Goal: Information Seeking & Learning: Learn about a topic

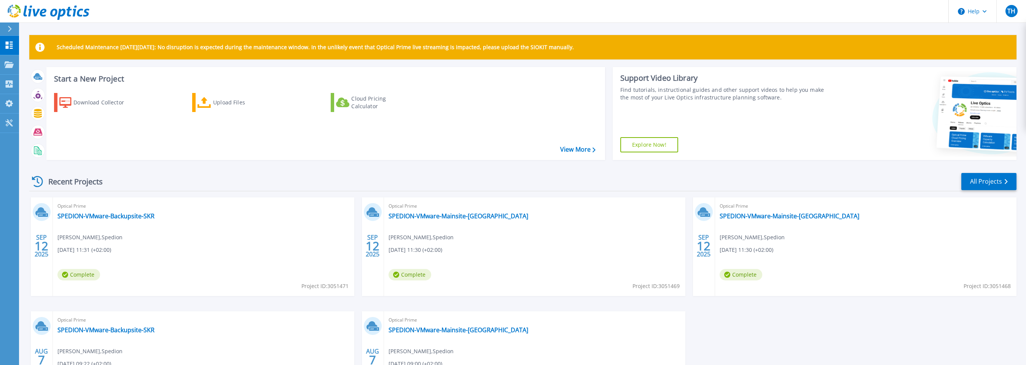
click at [242, 31] on div "Scheduled Maintenance on Monday 22nd September: No disruption is expected durin…" at bounding box center [522, 215] width 1007 height 431
click at [128, 29] on div "Scheduled Maintenance on Monday 22nd September: No disruption is expected durin…" at bounding box center [522, 215] width 1007 height 431
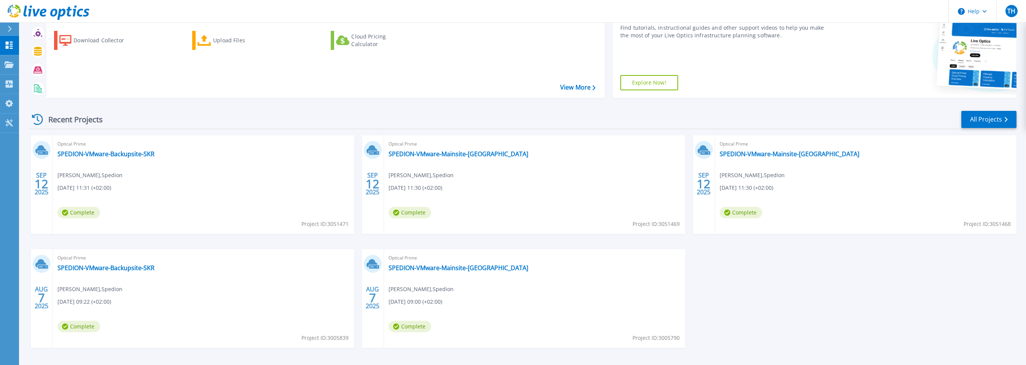
scroll to position [89, 0]
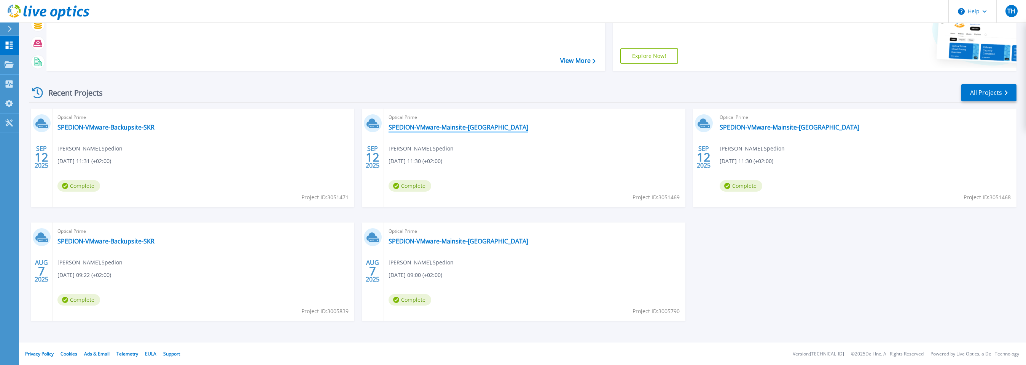
click at [458, 126] on link "SPEDION-VMware-Mainsite-[GEOGRAPHIC_DATA]" at bounding box center [459, 127] width 140 height 8
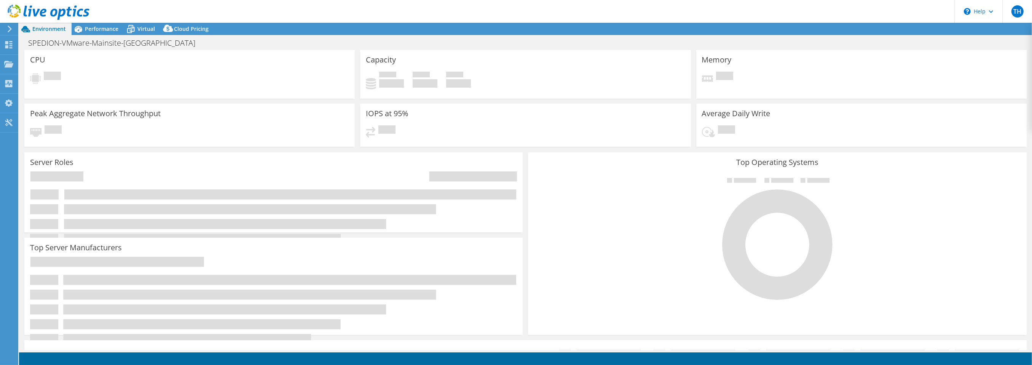
select select "USD"
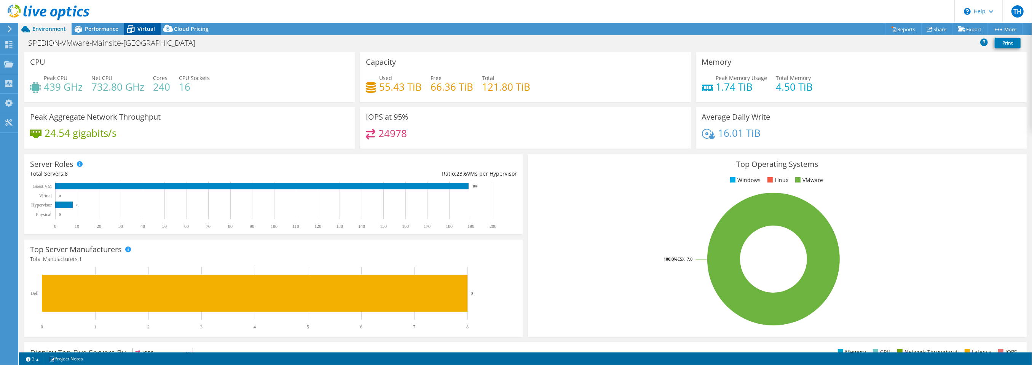
click at [148, 29] on span "Virtual" at bounding box center [146, 28] width 18 height 7
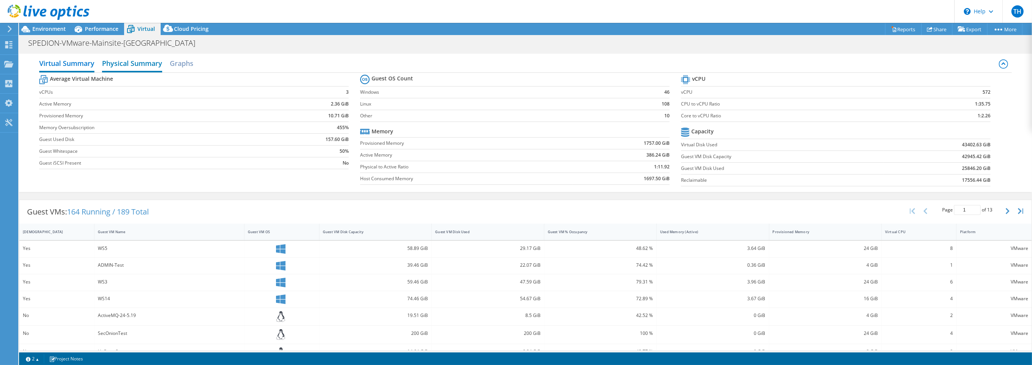
click at [120, 64] on h2 "Physical Summary" at bounding box center [132, 64] width 60 height 17
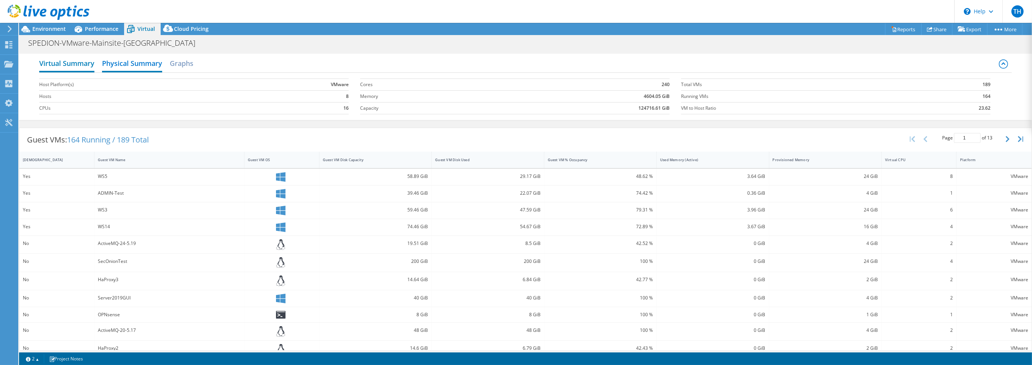
click at [57, 59] on h2 "Virtual Summary" at bounding box center [66, 64] width 55 height 17
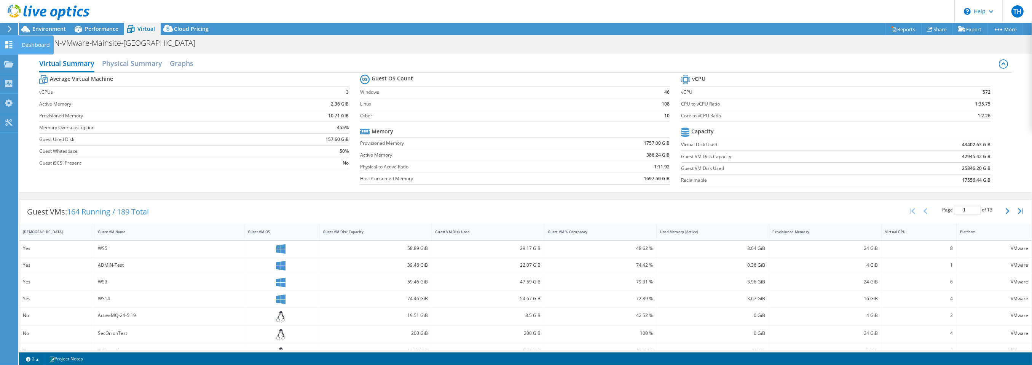
click at [33, 46] on div "Dashboard" at bounding box center [36, 44] width 36 height 19
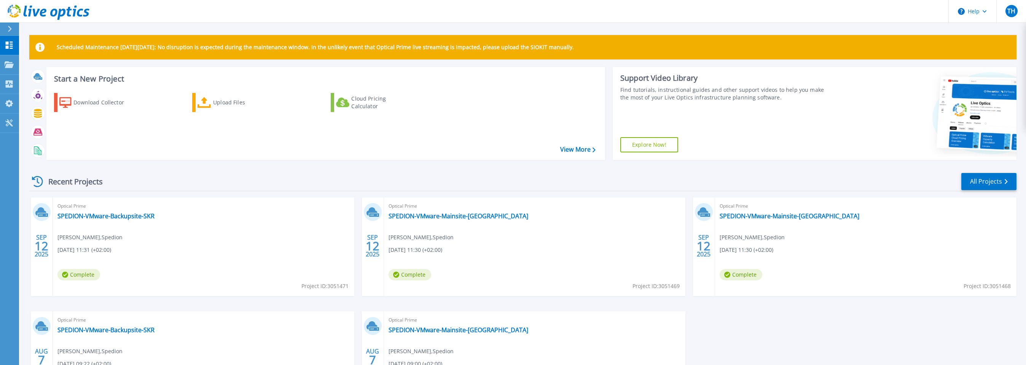
click at [8, 31] on icon at bounding box center [10, 29] width 4 height 6
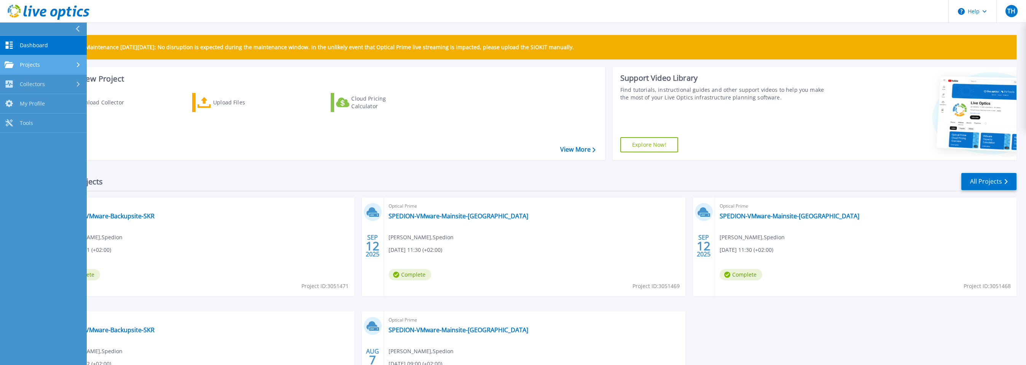
click at [36, 67] on span "Projects" at bounding box center [30, 64] width 20 height 7
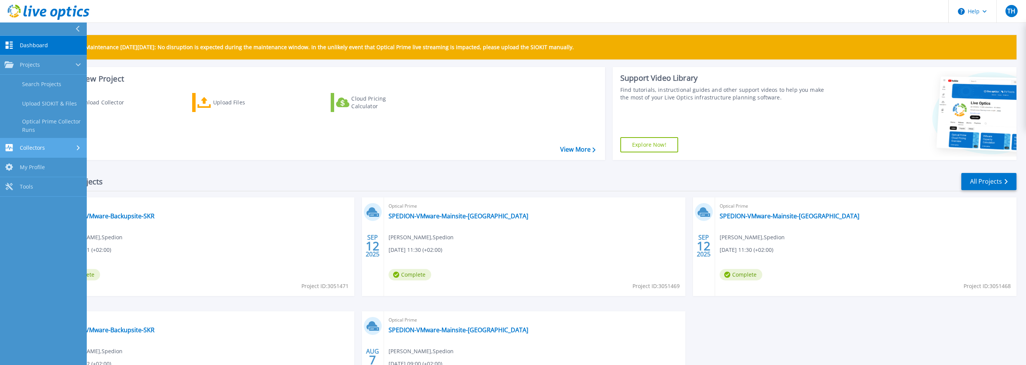
click at [27, 150] on span "Collectors" at bounding box center [32, 147] width 25 height 7
click at [40, 43] on span "Dashboard" at bounding box center [34, 45] width 28 height 7
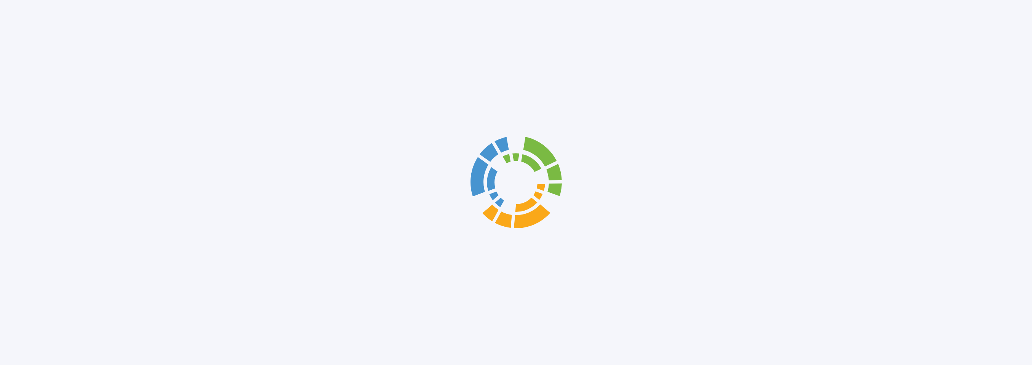
click at [172, 27] on div at bounding box center [516, 182] width 1032 height 365
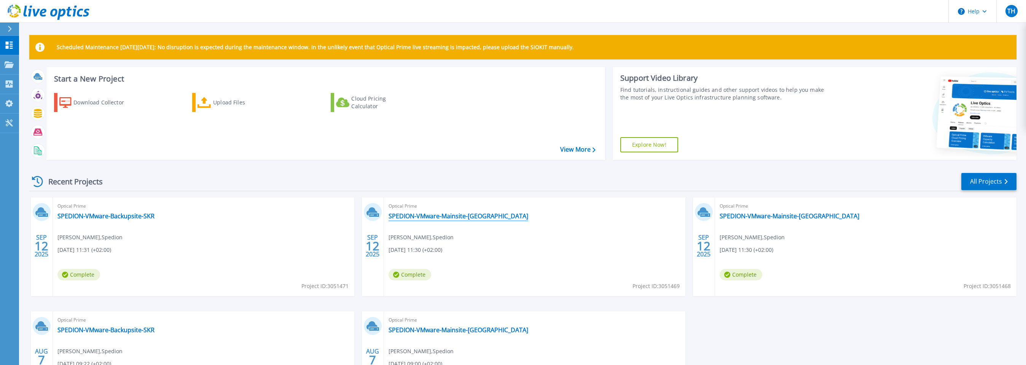
click at [431, 217] on link "SPEDION-VMware-Mainsite-[GEOGRAPHIC_DATA]" at bounding box center [459, 216] width 140 height 8
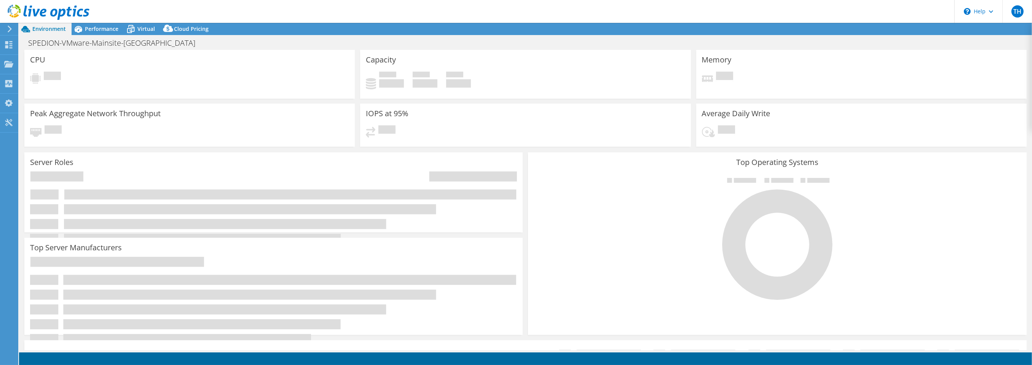
select select "USD"
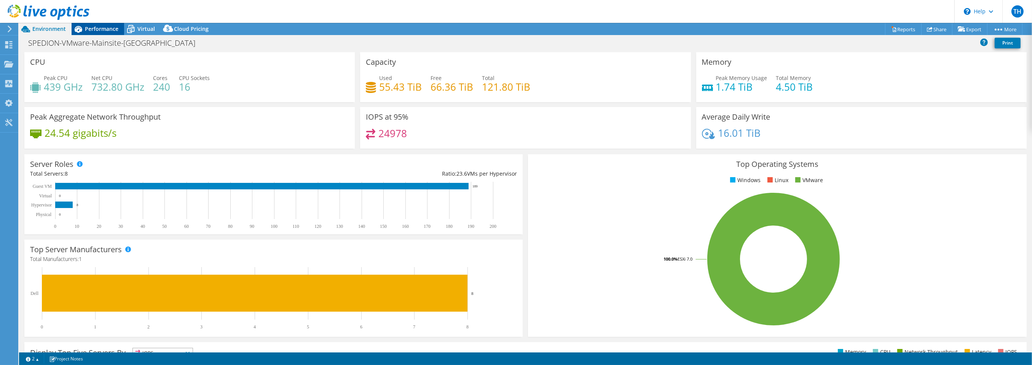
click at [86, 30] on span "Performance" at bounding box center [102, 28] width 34 height 7
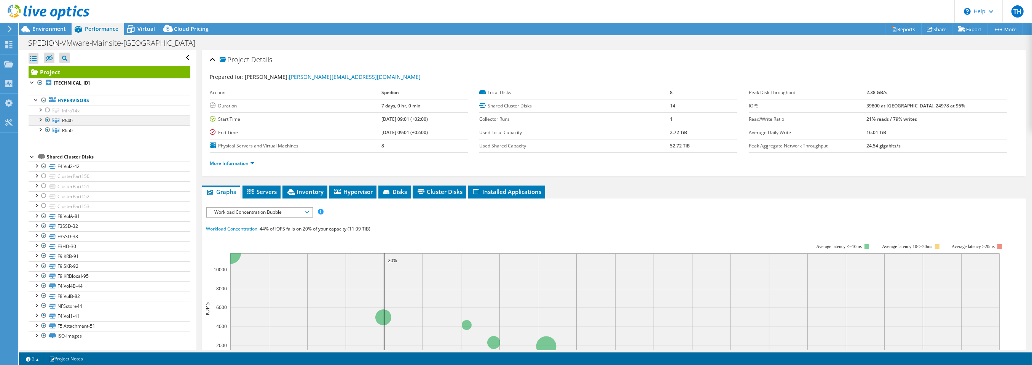
click at [40, 120] on div at bounding box center [40, 119] width 8 height 8
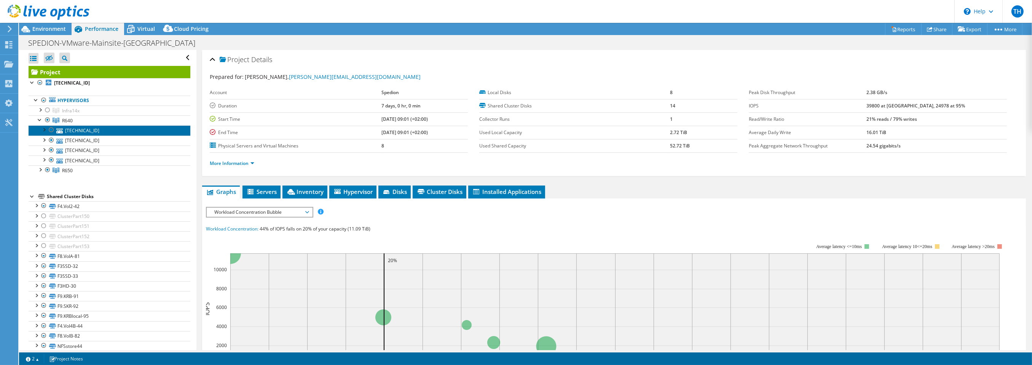
click at [88, 130] on link "192.168.1.103" at bounding box center [110, 130] width 162 height 10
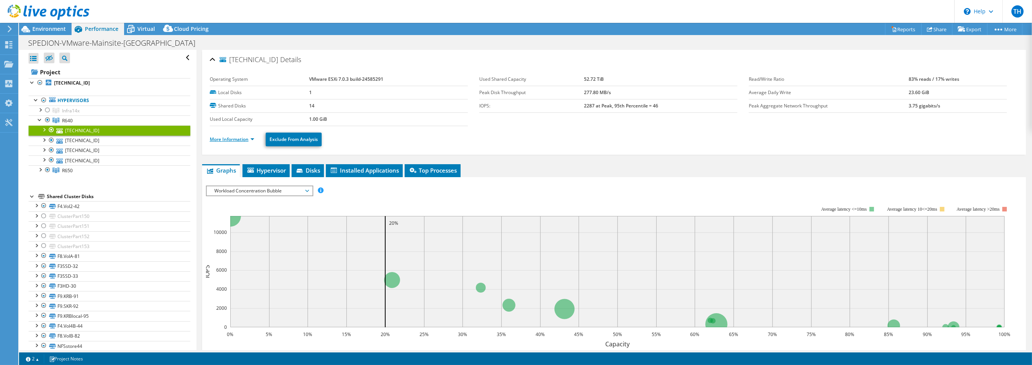
click at [231, 139] on link "More Information" at bounding box center [232, 139] width 45 height 6
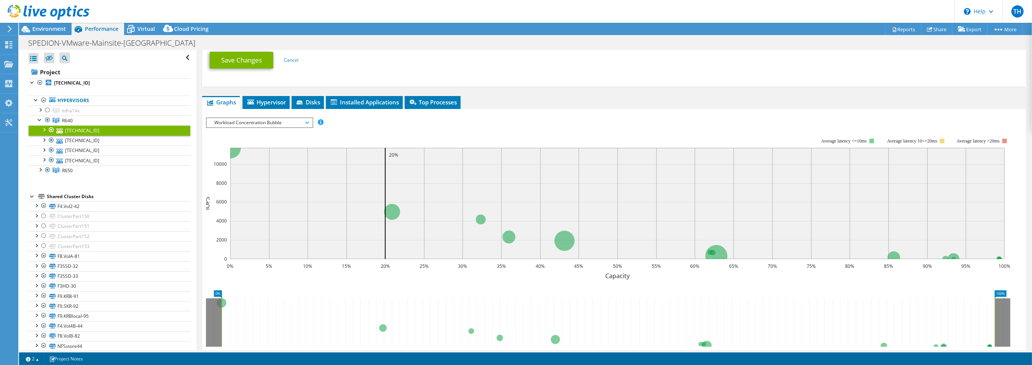
scroll to position [419, 0]
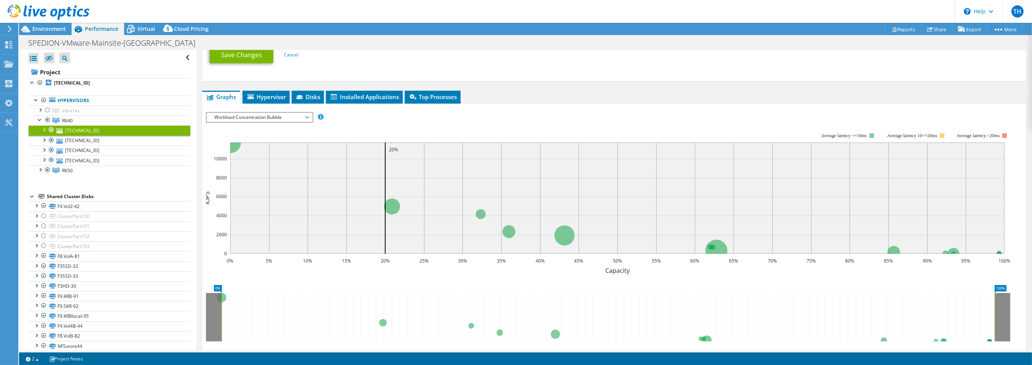
click at [263, 115] on span "Workload Concentration Bubble" at bounding box center [260, 117] width 98 height 9
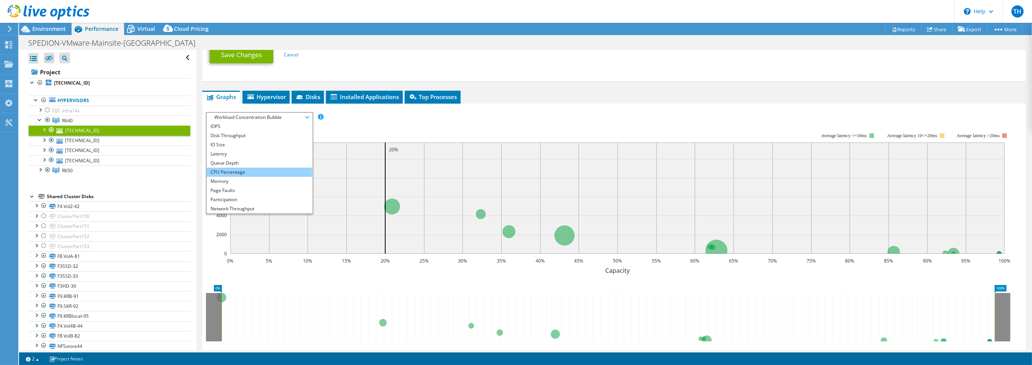
click at [236, 171] on li "CPU Percentage" at bounding box center [259, 172] width 105 height 9
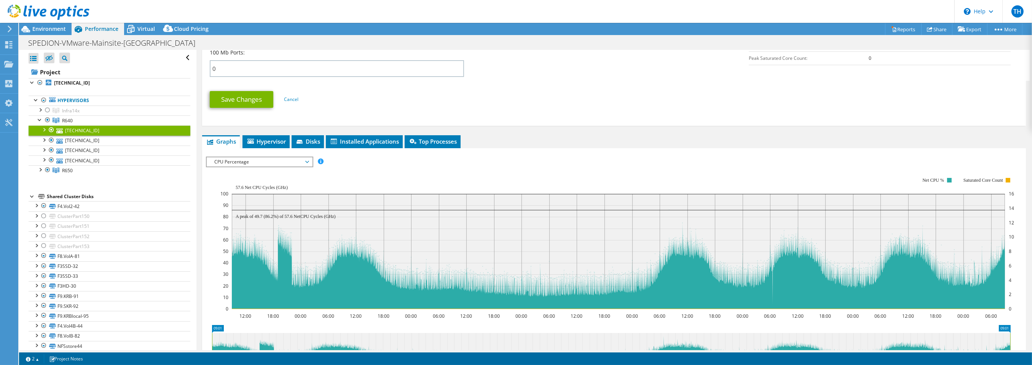
scroll to position [380, 0]
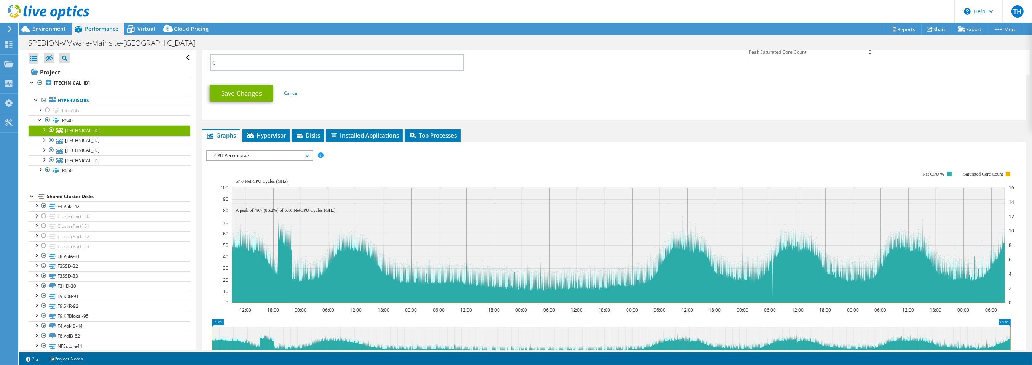
click at [264, 152] on span "CPU Percentage" at bounding box center [260, 155] width 98 height 9
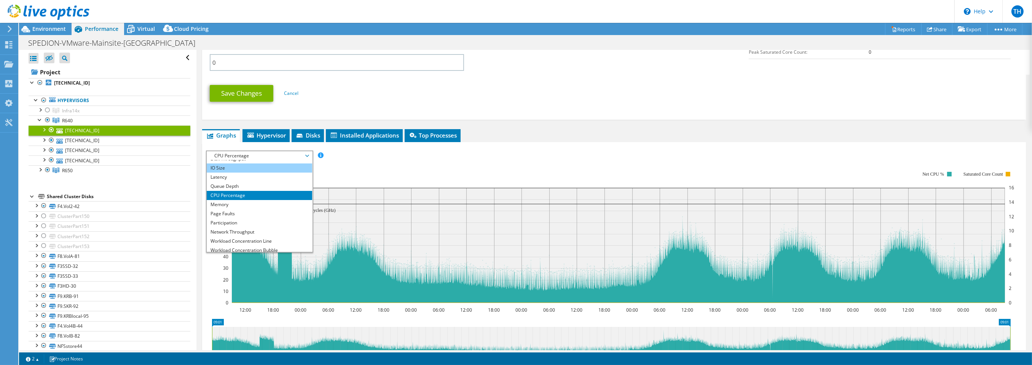
scroll to position [27, 0]
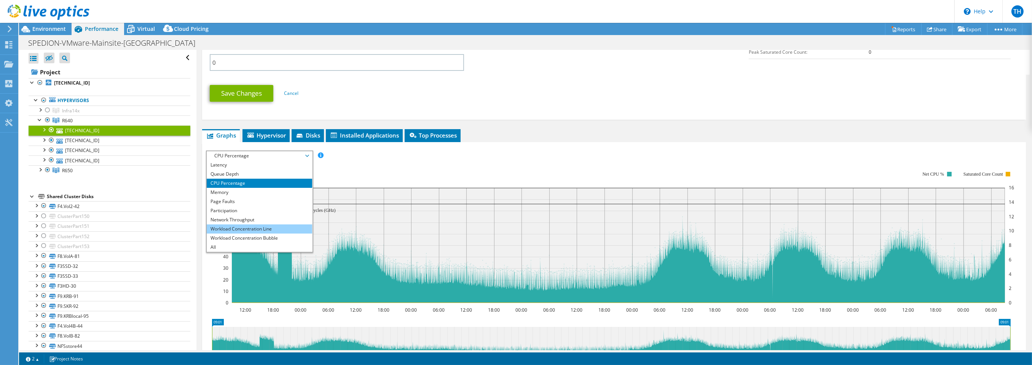
click at [231, 228] on li "Workload Concentration Line" at bounding box center [259, 228] width 105 height 9
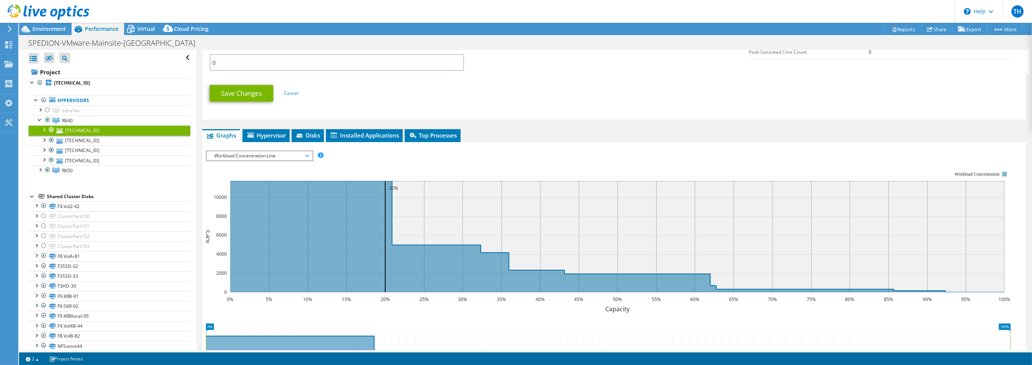
click at [254, 151] on span "Workload Concentration Line" at bounding box center [260, 155] width 98 height 9
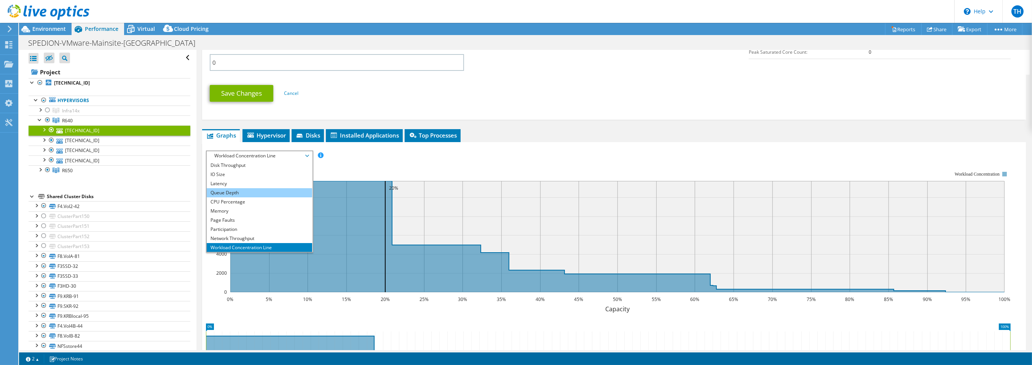
scroll to position [0, 0]
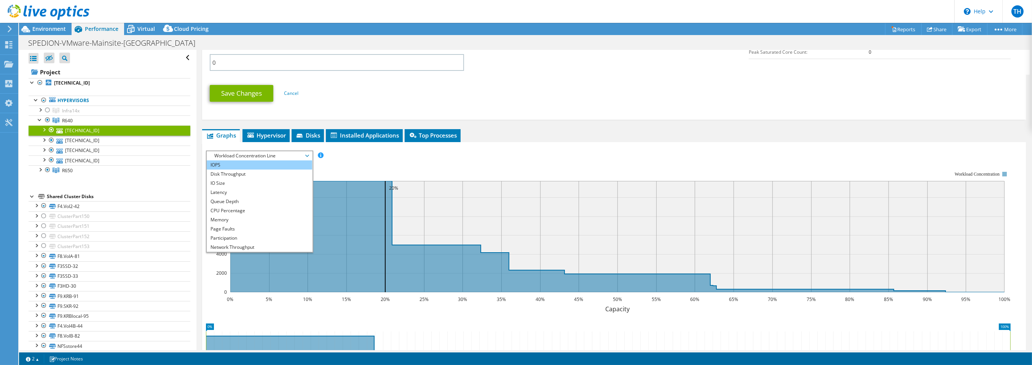
click at [219, 160] on li "IOPS" at bounding box center [259, 164] width 105 height 9
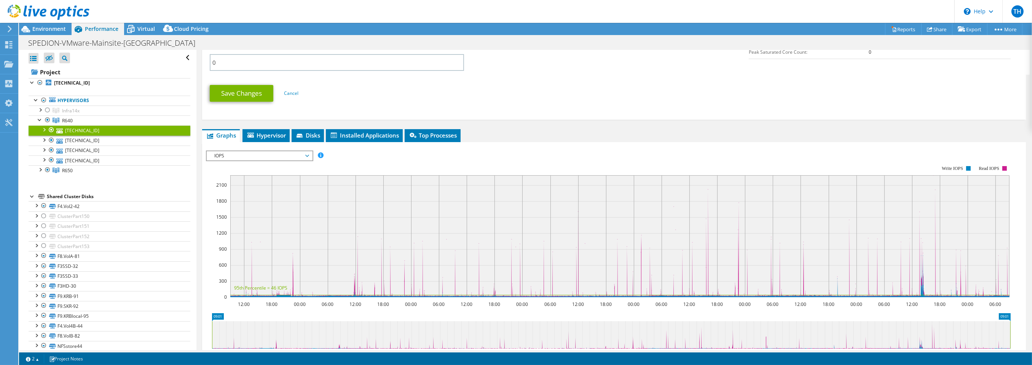
click at [230, 151] on span "IOPS" at bounding box center [260, 155] width 98 height 9
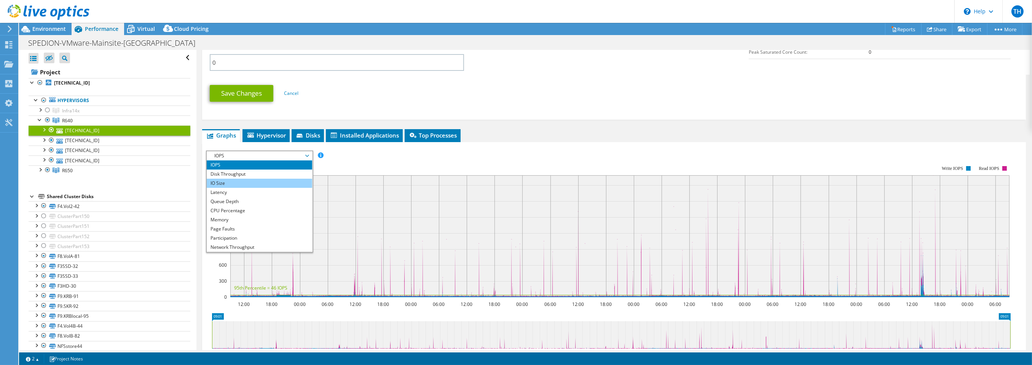
click at [225, 181] on li "IO Size" at bounding box center [259, 183] width 105 height 9
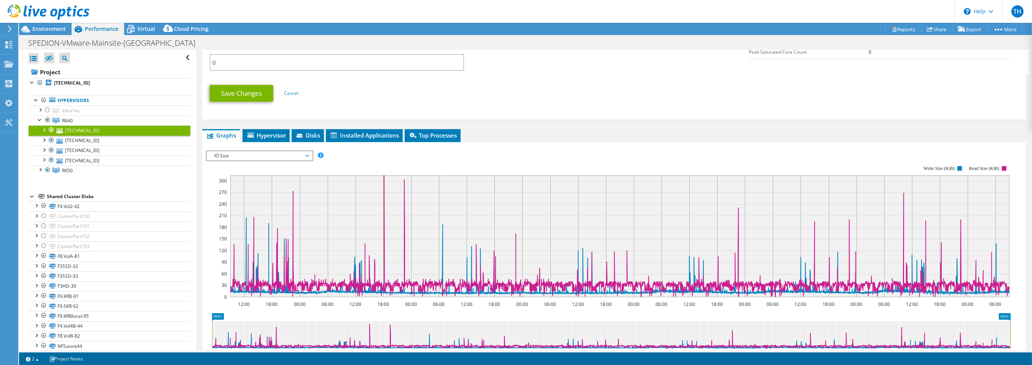
click at [231, 151] on span "IO Size" at bounding box center [260, 155] width 98 height 9
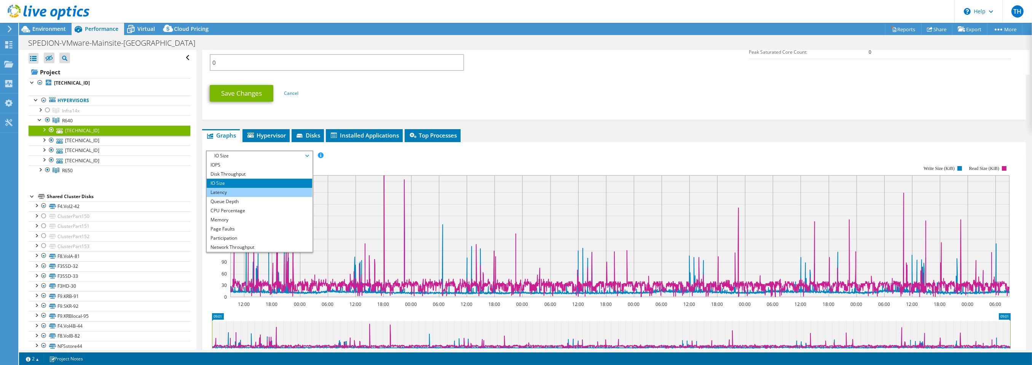
click at [225, 188] on li "Latency" at bounding box center [259, 192] width 105 height 9
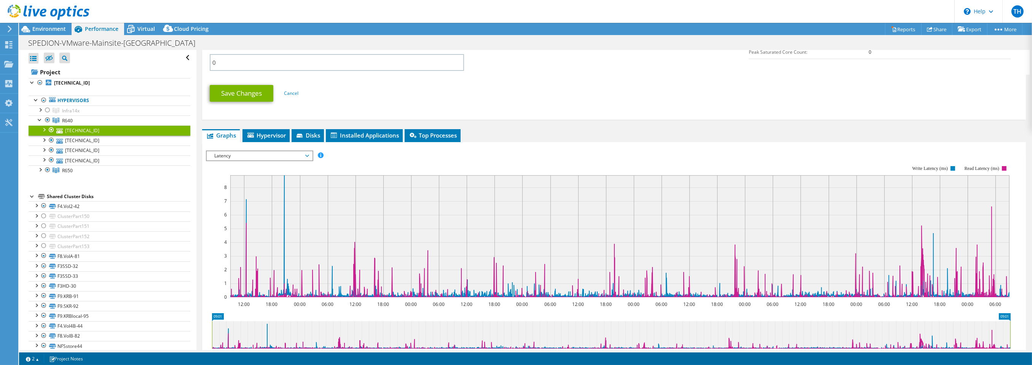
click at [236, 152] on span "Latency" at bounding box center [260, 155] width 98 height 9
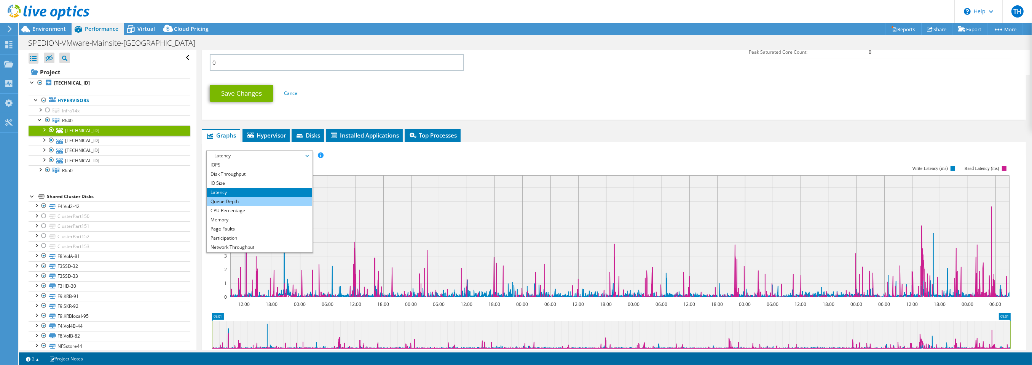
click at [226, 197] on li "Queue Depth" at bounding box center [259, 201] width 105 height 9
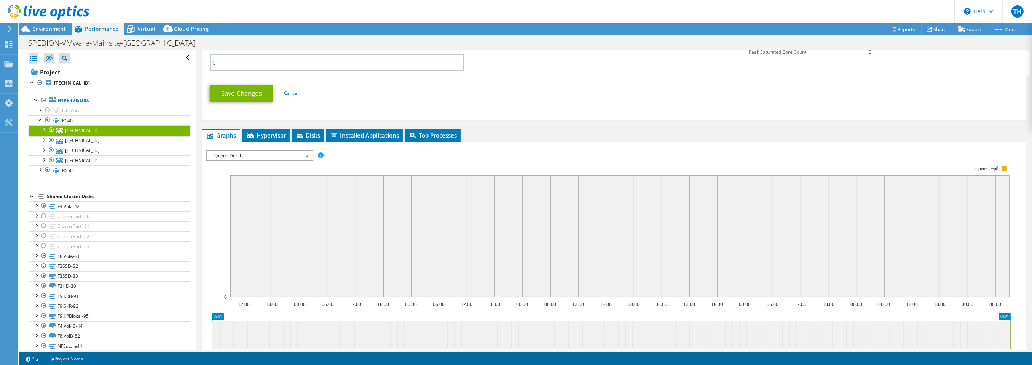
click at [240, 151] on span "Queue Depth" at bounding box center [260, 155] width 98 height 9
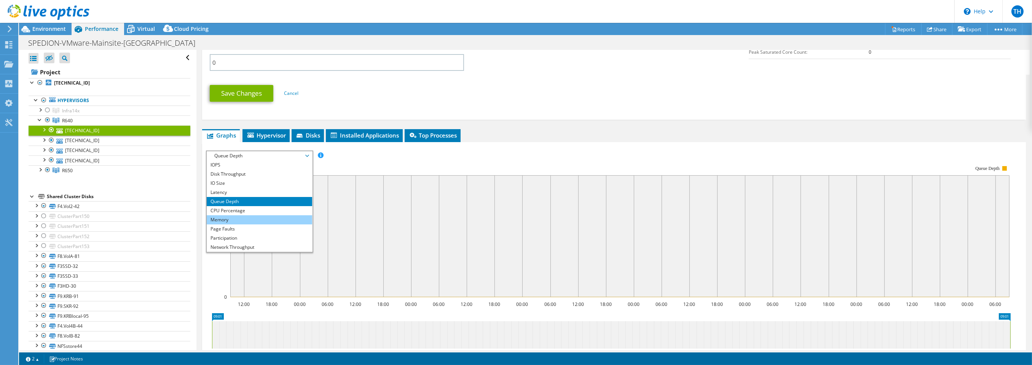
click at [231, 217] on li "Memory" at bounding box center [259, 219] width 105 height 9
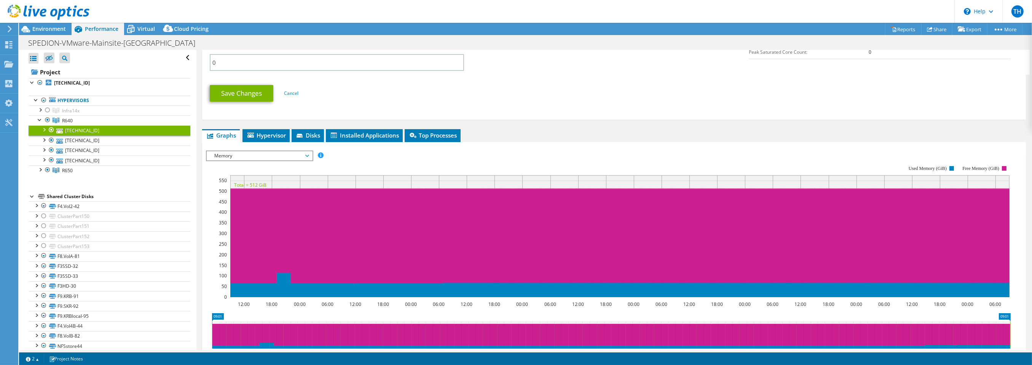
click at [232, 151] on span "Memory" at bounding box center [260, 155] width 98 height 9
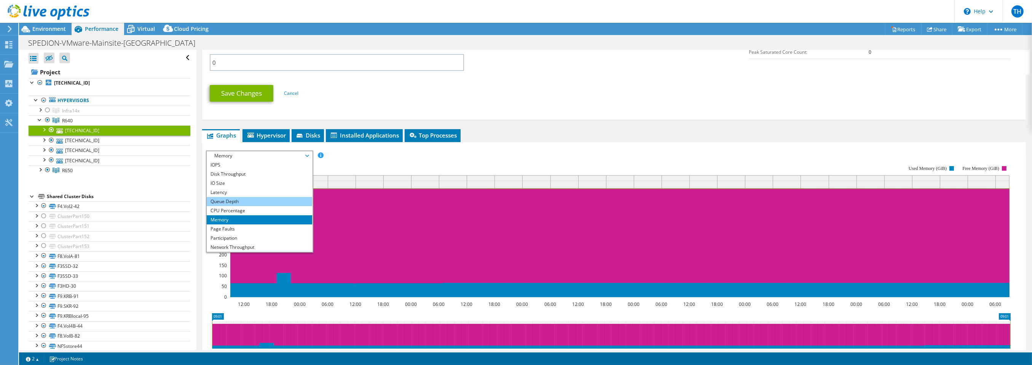
scroll to position [27, 0]
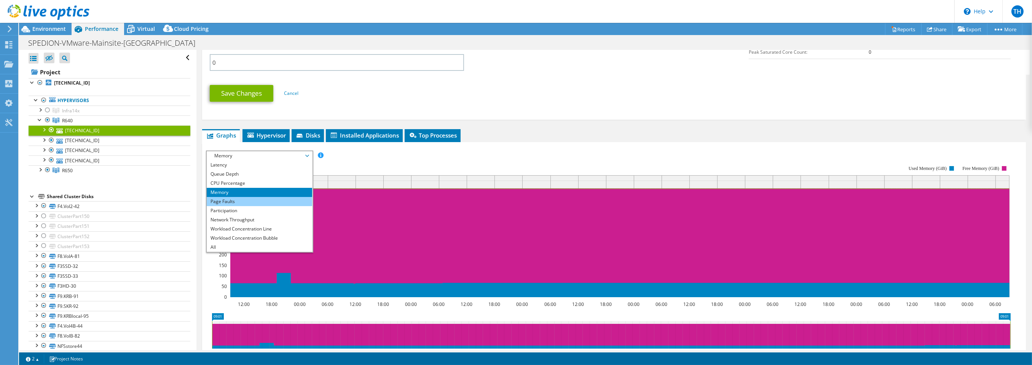
click at [229, 198] on li "Page Faults" at bounding box center [259, 201] width 105 height 9
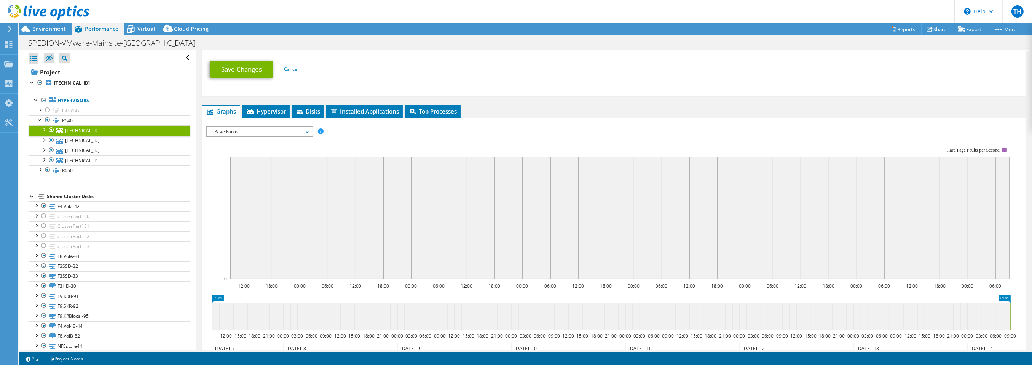
scroll to position [342, 0]
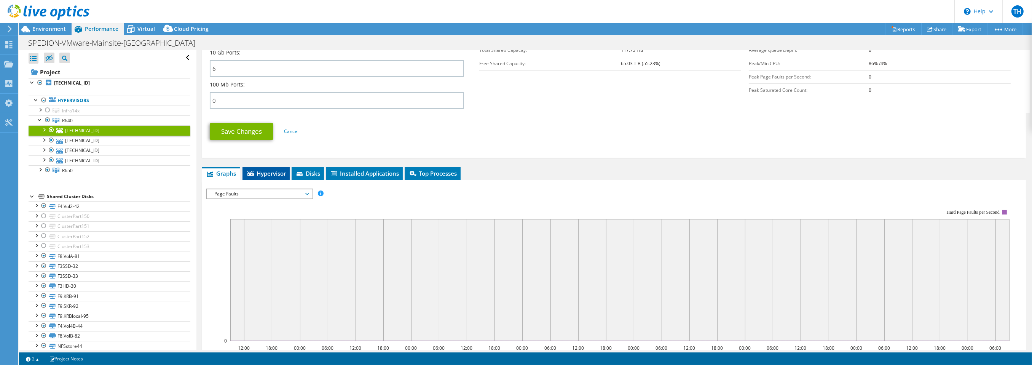
click at [263, 169] on span "Hypervisor" at bounding box center [266, 173] width 40 height 8
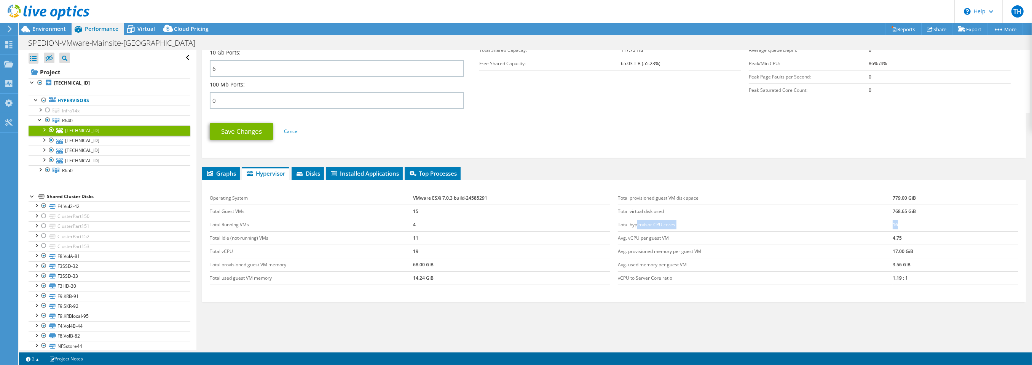
drag, startPoint x: 634, startPoint y: 220, endPoint x: 909, endPoint y: 217, distance: 275.3
click at [909, 218] on tr "Total hypervisor CPU cores 16" at bounding box center [818, 224] width 401 height 13
click at [579, 184] on div "Operating System VMware ESXi 7.0.3 build-24585291 Total Guest VMs 15 Total Runn…" at bounding box center [410, 238] width 408 height 109
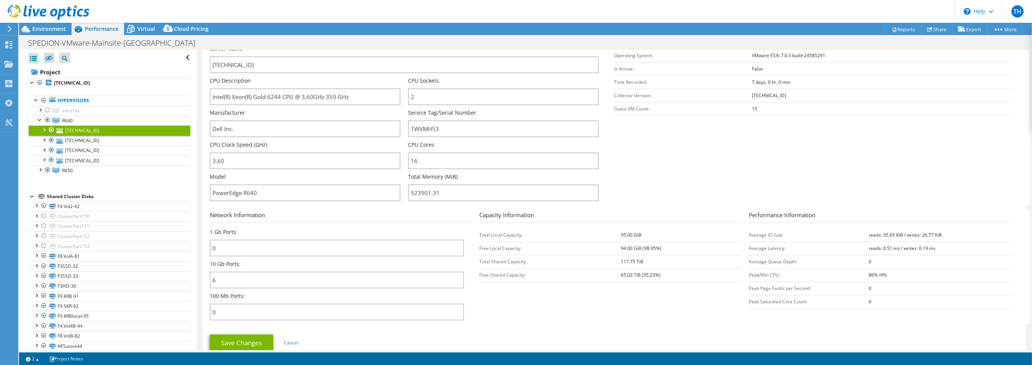
scroll to position [38, 0]
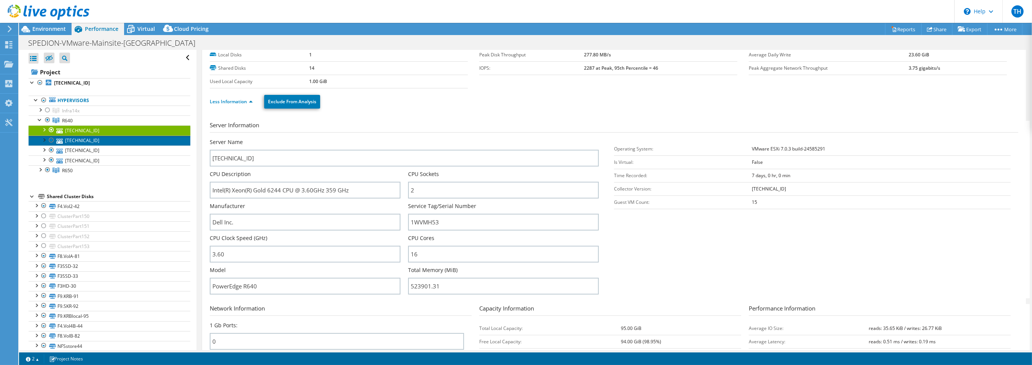
click at [75, 140] on link "192.168.1.108" at bounding box center [110, 141] width 162 height 10
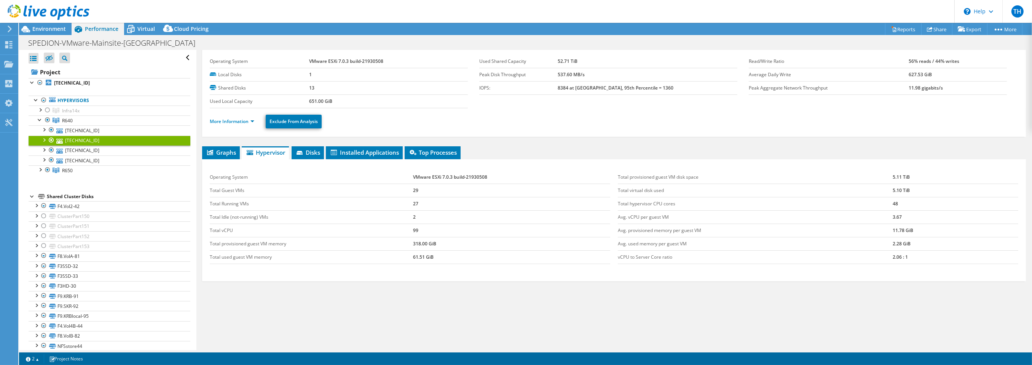
scroll to position [17, 0]
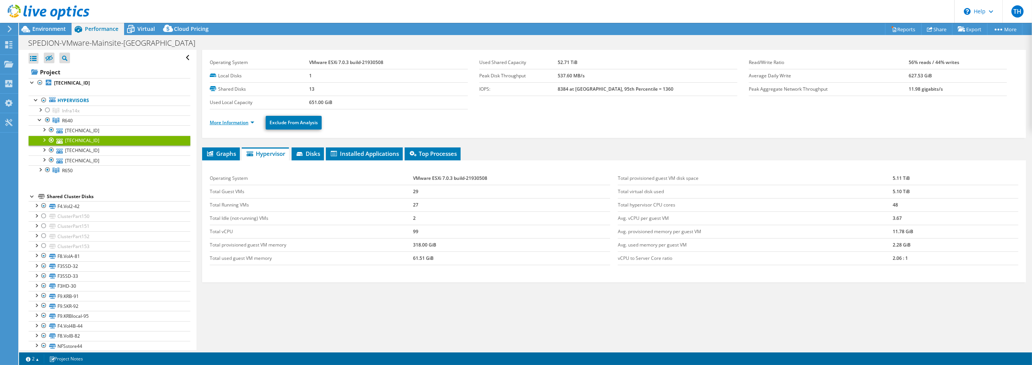
click at [225, 120] on link "More Information" at bounding box center [232, 122] width 45 height 6
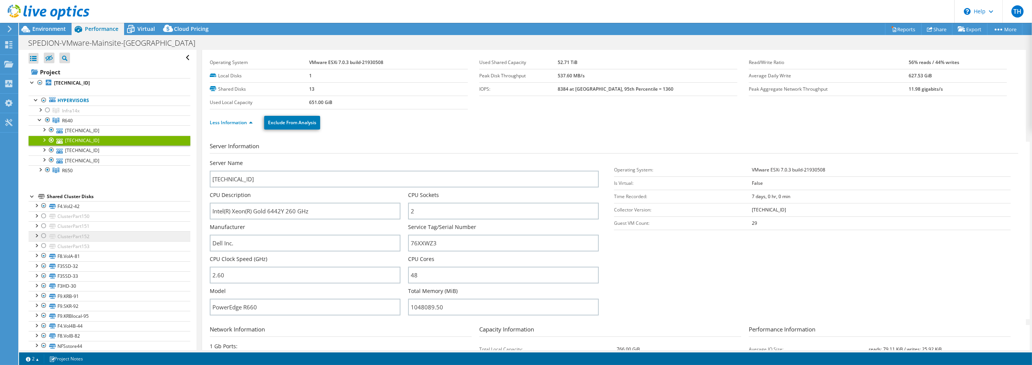
scroll to position [38, 0]
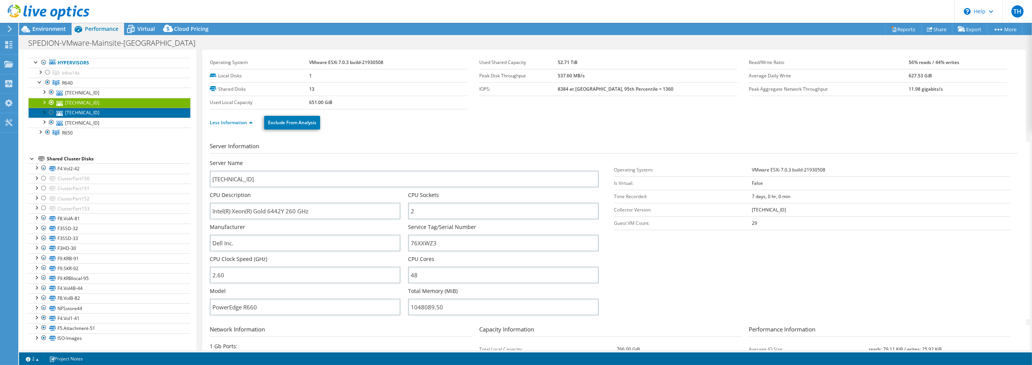
click at [77, 110] on link "192.168.1.102" at bounding box center [110, 113] width 162 height 10
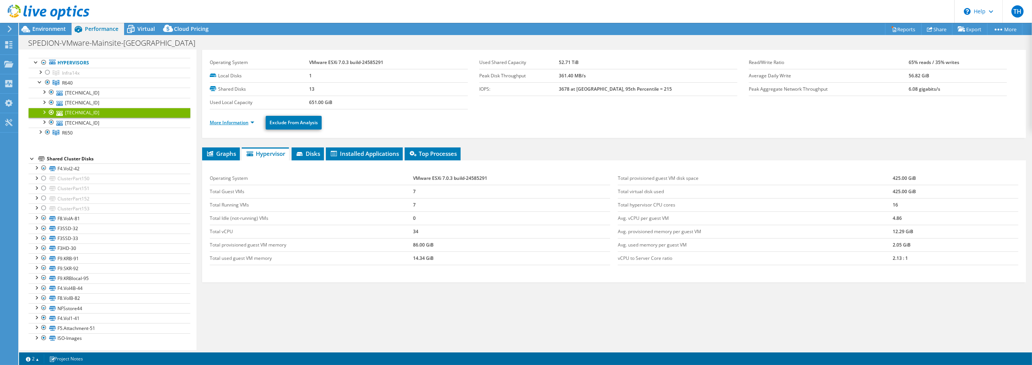
click at [232, 121] on link "More Information" at bounding box center [232, 122] width 45 height 6
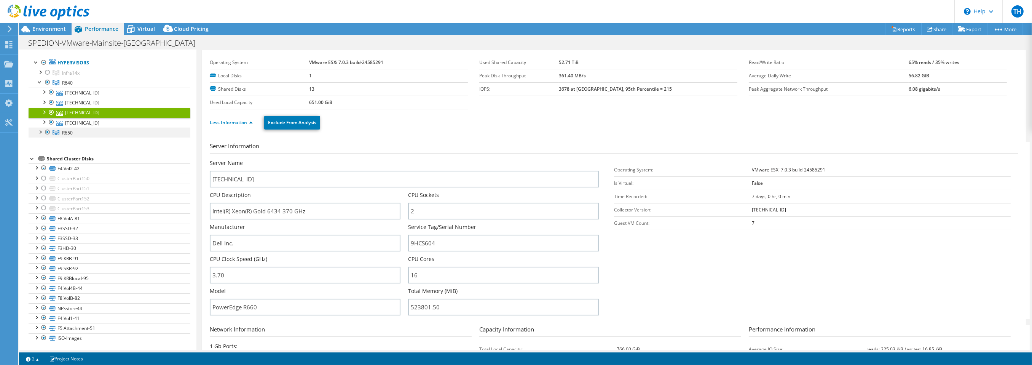
click at [39, 132] on div at bounding box center [40, 132] width 8 height 8
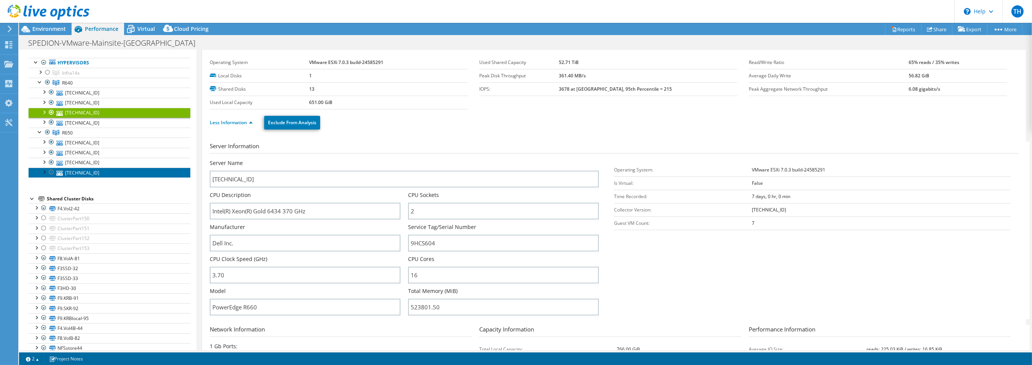
click at [80, 171] on link "192.168.1.106" at bounding box center [110, 173] width 162 height 10
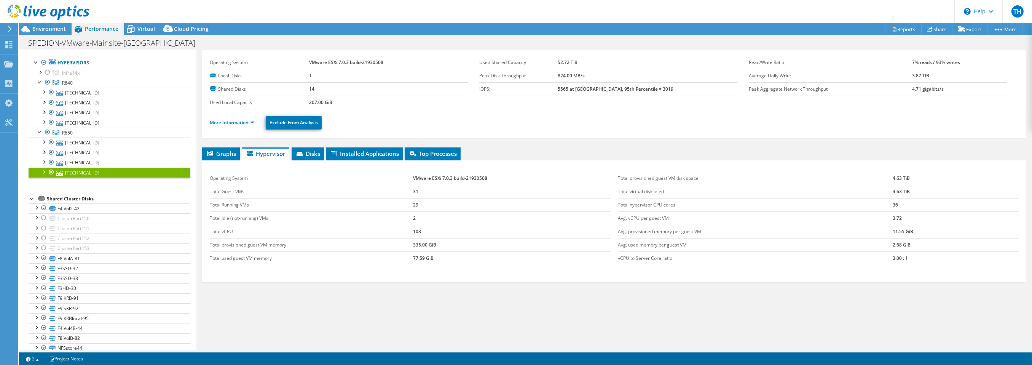
click at [229, 126] on ul "More Information Exclude From Analysis" at bounding box center [614, 122] width 809 height 16
click at [228, 124] on li "More Information" at bounding box center [234, 122] width 49 height 8
click at [229, 123] on link "More Information" at bounding box center [232, 122] width 45 height 6
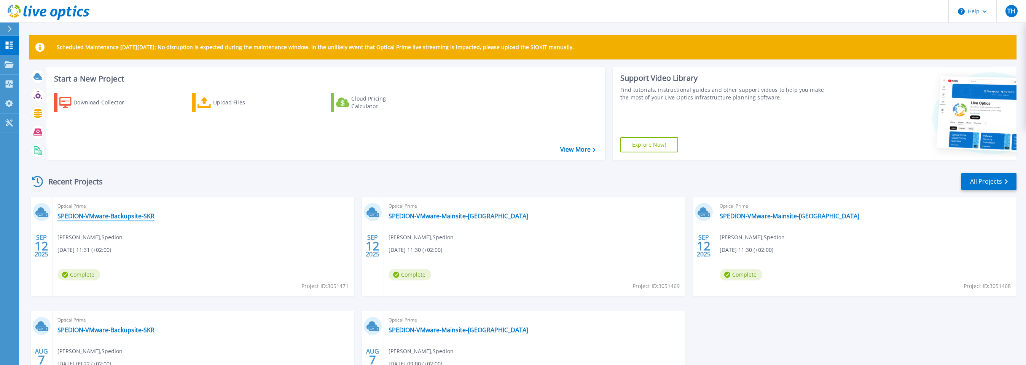
click at [140, 215] on link "SPEDION-VMware-Backupsite-SKR" at bounding box center [105, 216] width 97 height 8
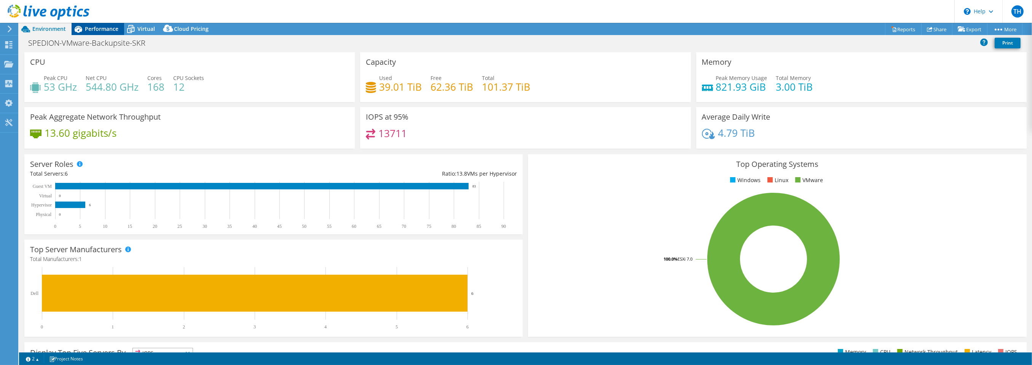
click at [101, 27] on span "Performance" at bounding box center [102, 28] width 34 height 7
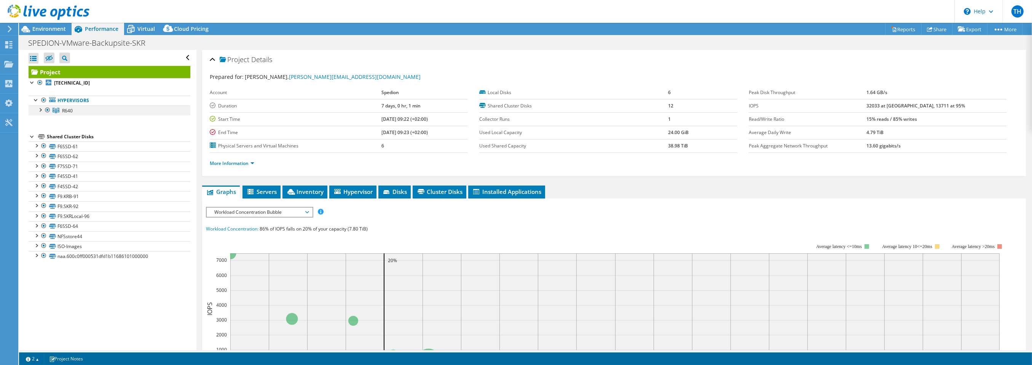
click at [39, 110] on div at bounding box center [40, 109] width 8 height 8
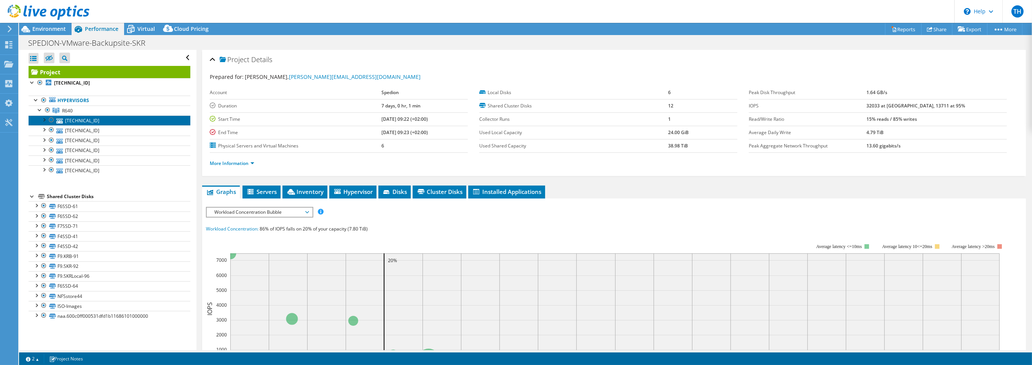
click at [89, 119] on link "[TECHNICAL_ID]" at bounding box center [110, 120] width 162 height 10
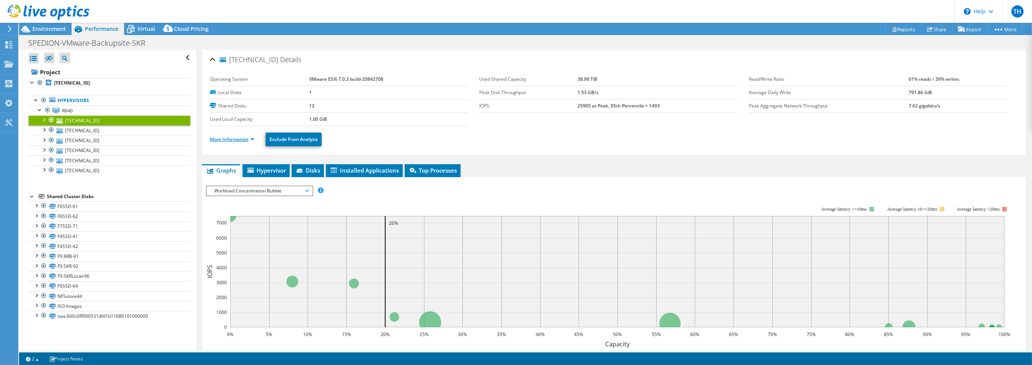
click at [219, 136] on link "More Information" at bounding box center [232, 139] width 45 height 6
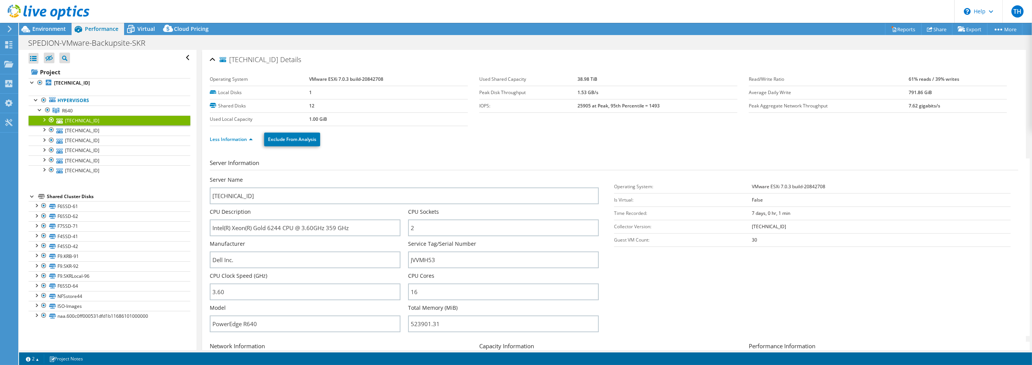
click at [448, 146] on div "Less Information Exclude From Analysis" at bounding box center [614, 139] width 809 height 27
click at [8, 42] on use at bounding box center [8, 44] width 7 height 7
